Goal: Information Seeking & Learning: Learn about a topic

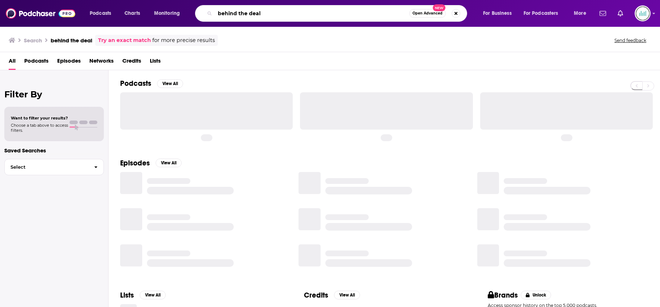
click at [277, 14] on input "behind the deal" at bounding box center [312, 14] width 194 height 12
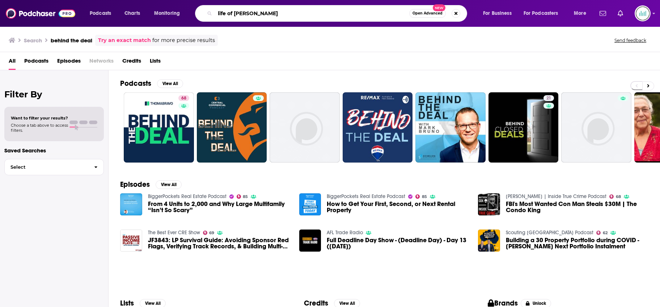
type input "life of [PERSON_NAME]"
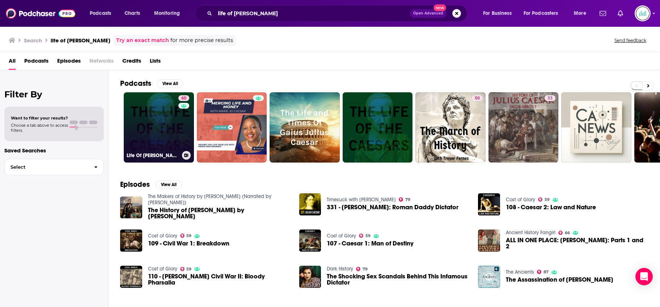
click at [150, 137] on link "60 Life Of [PERSON_NAME]" at bounding box center [159, 127] width 70 height 70
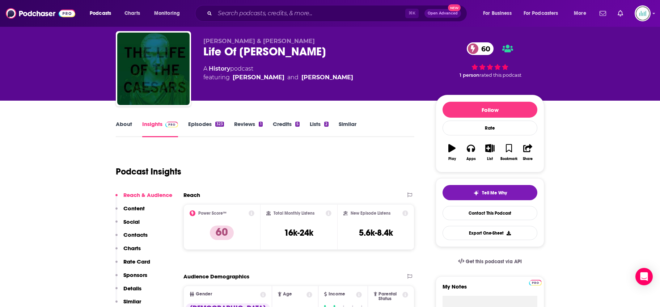
scroll to position [18, 0]
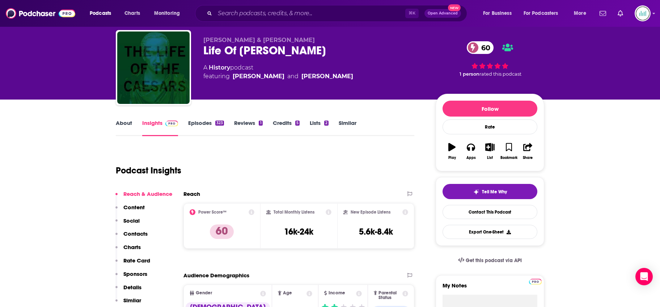
click at [118, 126] on link "About" at bounding box center [124, 127] width 16 height 17
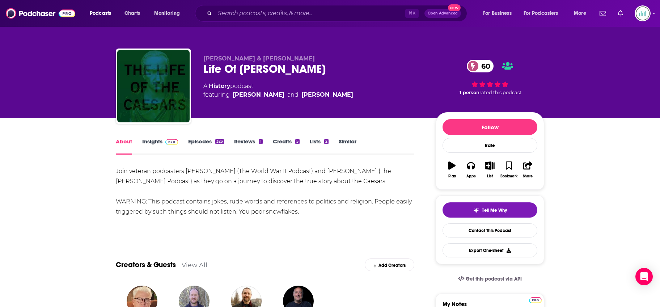
click at [148, 142] on link "Insights" at bounding box center [160, 146] width 36 height 17
